Goal: Task Accomplishment & Management: Manage account settings

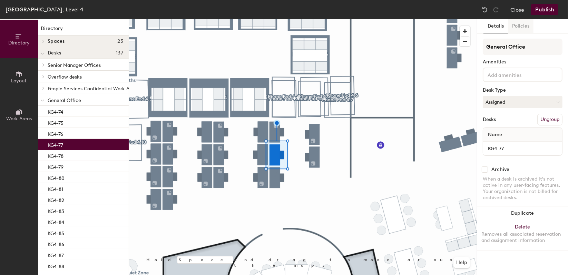
click at [511, 26] on button "Policies" at bounding box center [521, 26] width 26 height 14
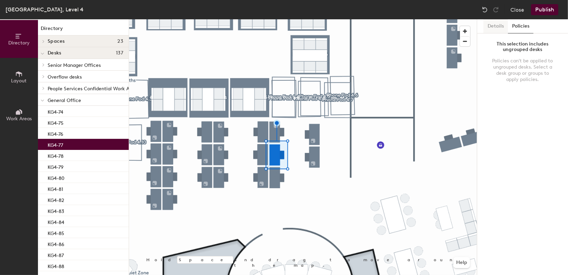
click at [484, 29] on button "Details" at bounding box center [495, 26] width 24 height 14
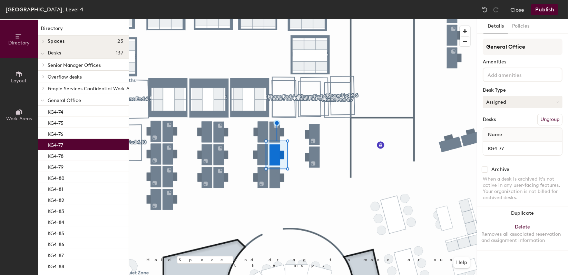
click at [515, 98] on button "Assigned" at bounding box center [522, 102] width 80 height 12
click at [499, 144] on div "Hoteled" at bounding box center [517, 144] width 69 height 10
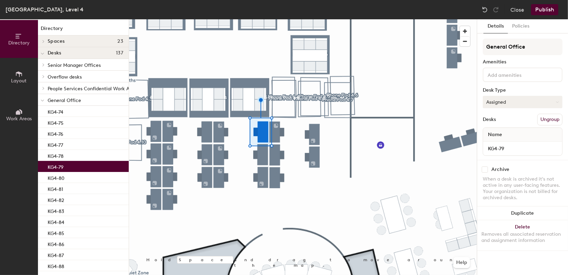
click at [515, 101] on button "Assigned" at bounding box center [522, 102] width 80 height 12
click at [497, 142] on div "Hoteled" at bounding box center [517, 144] width 69 height 10
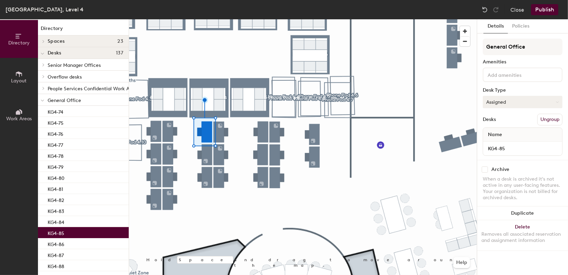
click at [522, 104] on button "Assigned" at bounding box center [522, 102] width 80 height 12
click at [499, 143] on div "Hoteled" at bounding box center [517, 144] width 69 height 10
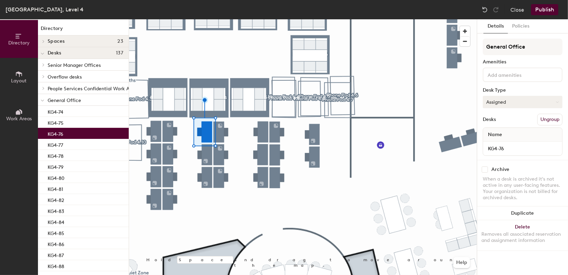
click at [507, 96] on button "Assigned" at bounding box center [522, 102] width 80 height 12
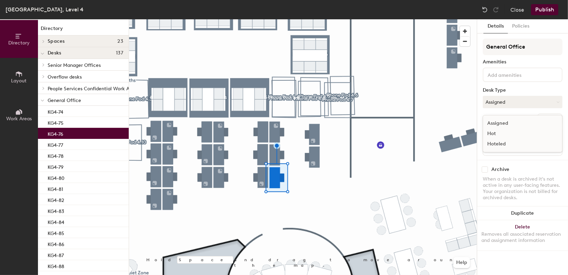
click at [499, 142] on div "Hoteled" at bounding box center [517, 144] width 69 height 10
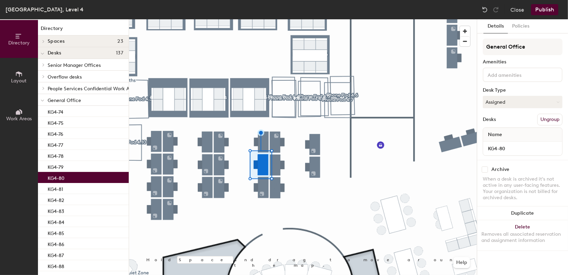
click at [547, 11] on button "Publish" at bounding box center [544, 9] width 27 height 11
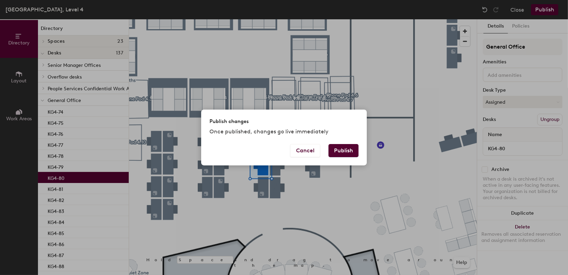
click at [340, 147] on button "Publish" at bounding box center [343, 150] width 30 height 13
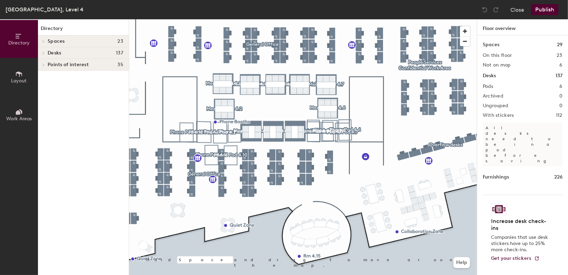
click at [309, 19] on div at bounding box center [303, 19] width 348 height 0
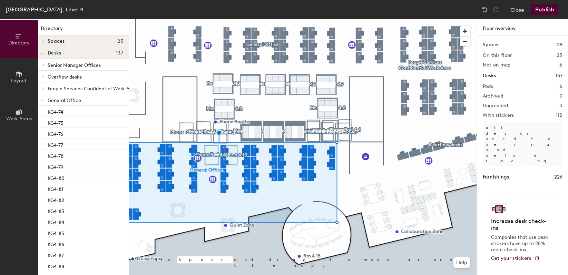
click at [235, 19] on div at bounding box center [303, 19] width 348 height 0
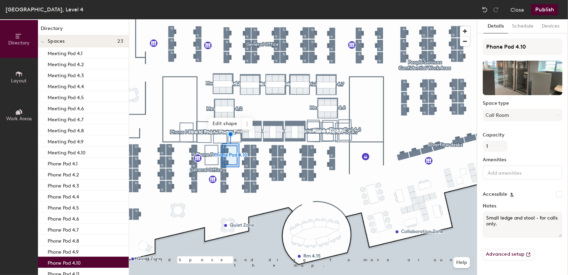
click at [547, 10] on button "Publish" at bounding box center [544, 9] width 27 height 11
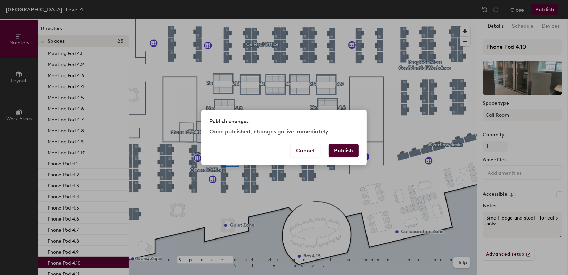
click at [341, 150] on button "Publish" at bounding box center [343, 150] width 30 height 13
